Goal: Task Accomplishment & Management: Use online tool/utility

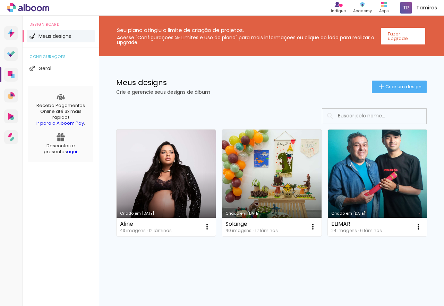
scroll to position [108, 0]
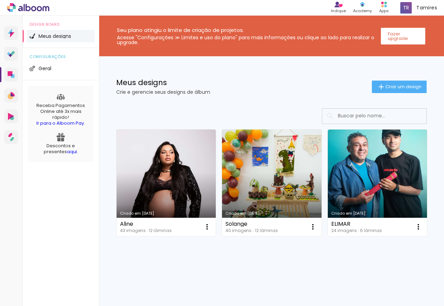
click at [266, 129] on link "Criado em [DATE]" at bounding box center [271, 182] width 99 height 107
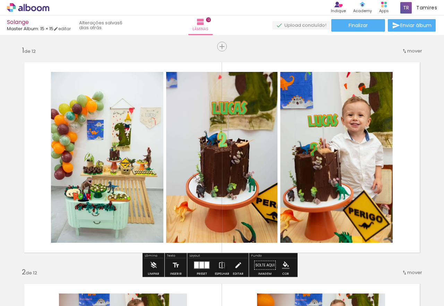
click at [28, 286] on input "Todas as fotos" at bounding box center [19, 285] width 26 height 6
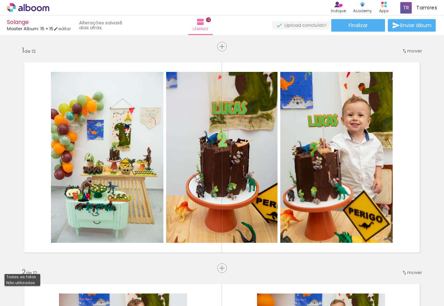
click at [0, 0] on slot "Não utilizadas" at bounding box center [0, 0] width 0 height 0
type input "Não utilizadas"
